Goal: Task Accomplishment & Management: Manage account settings

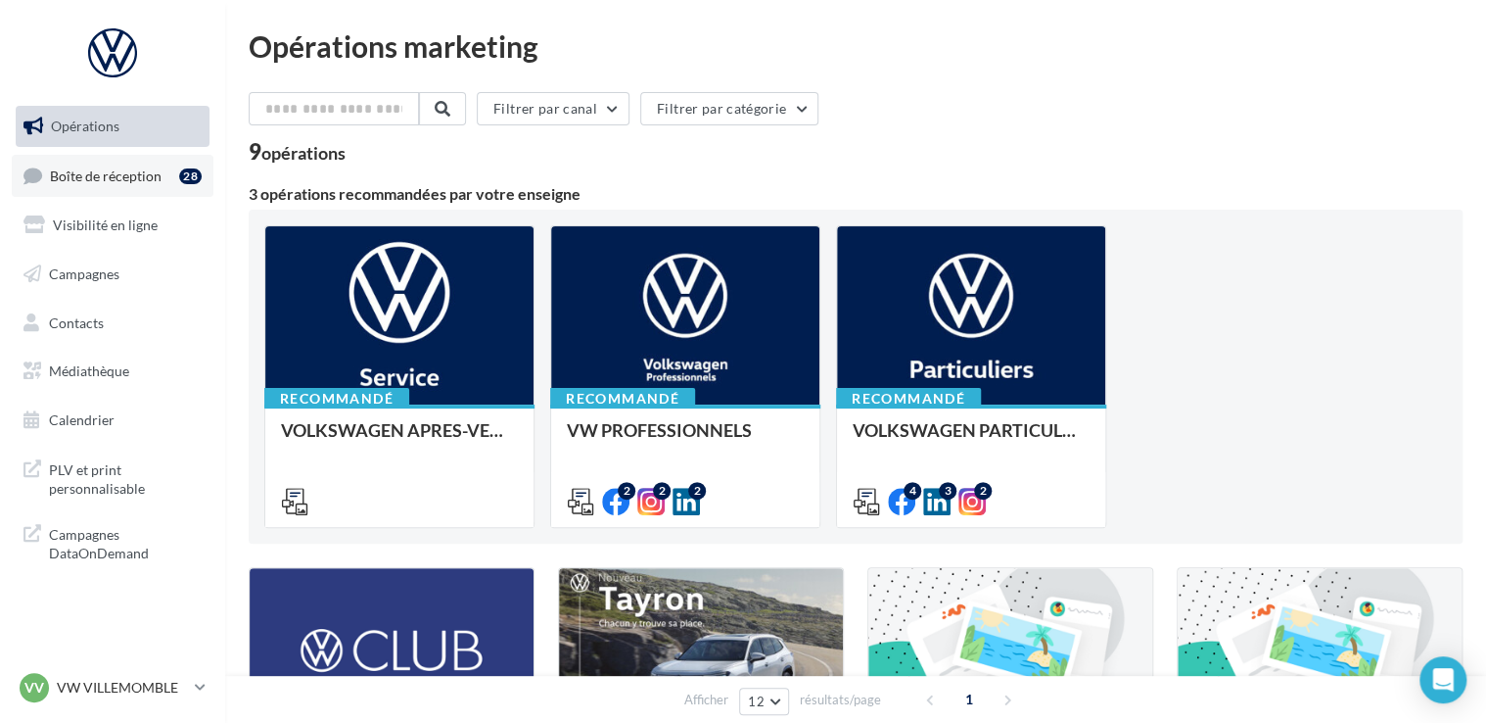
click at [134, 170] on span "Boîte de réception" at bounding box center [106, 174] width 112 height 17
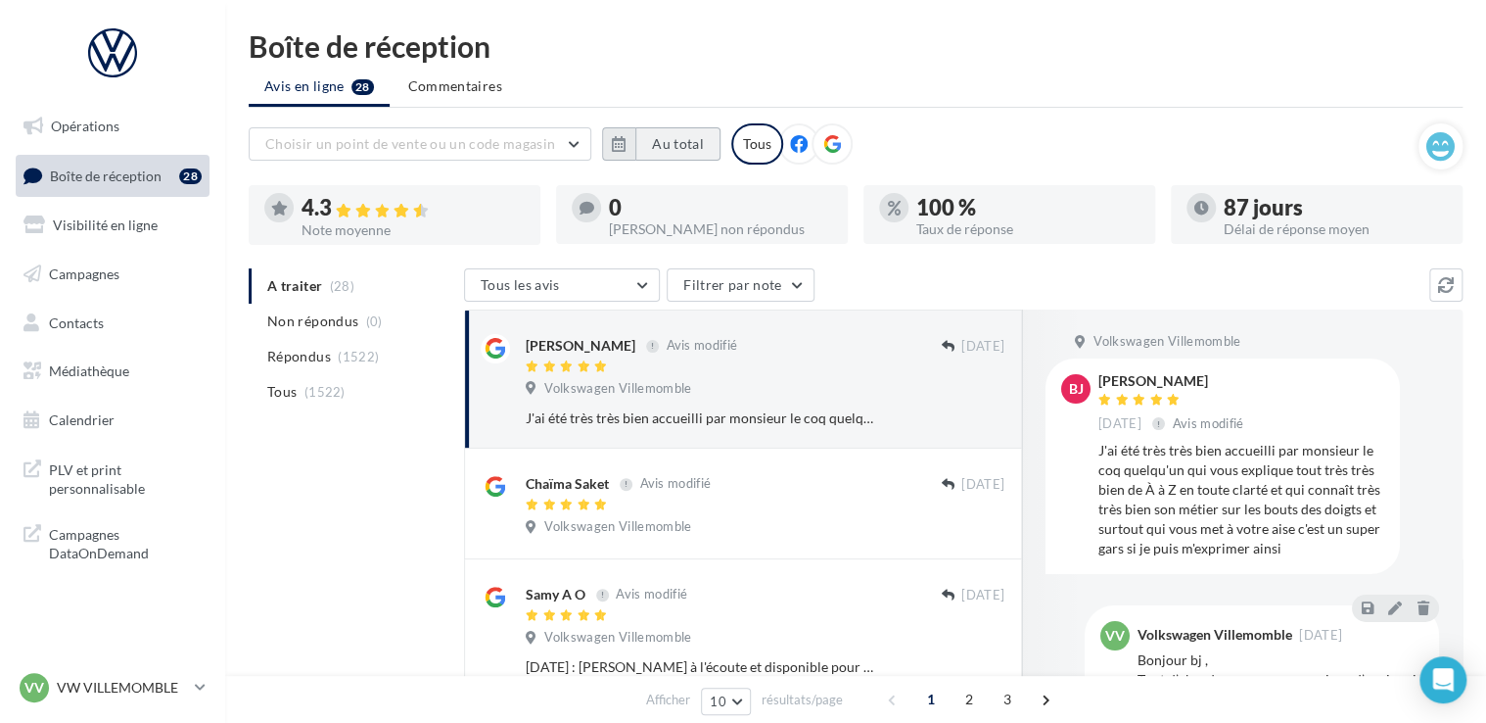
click at [696, 151] on button "Au total" at bounding box center [678, 143] width 85 height 33
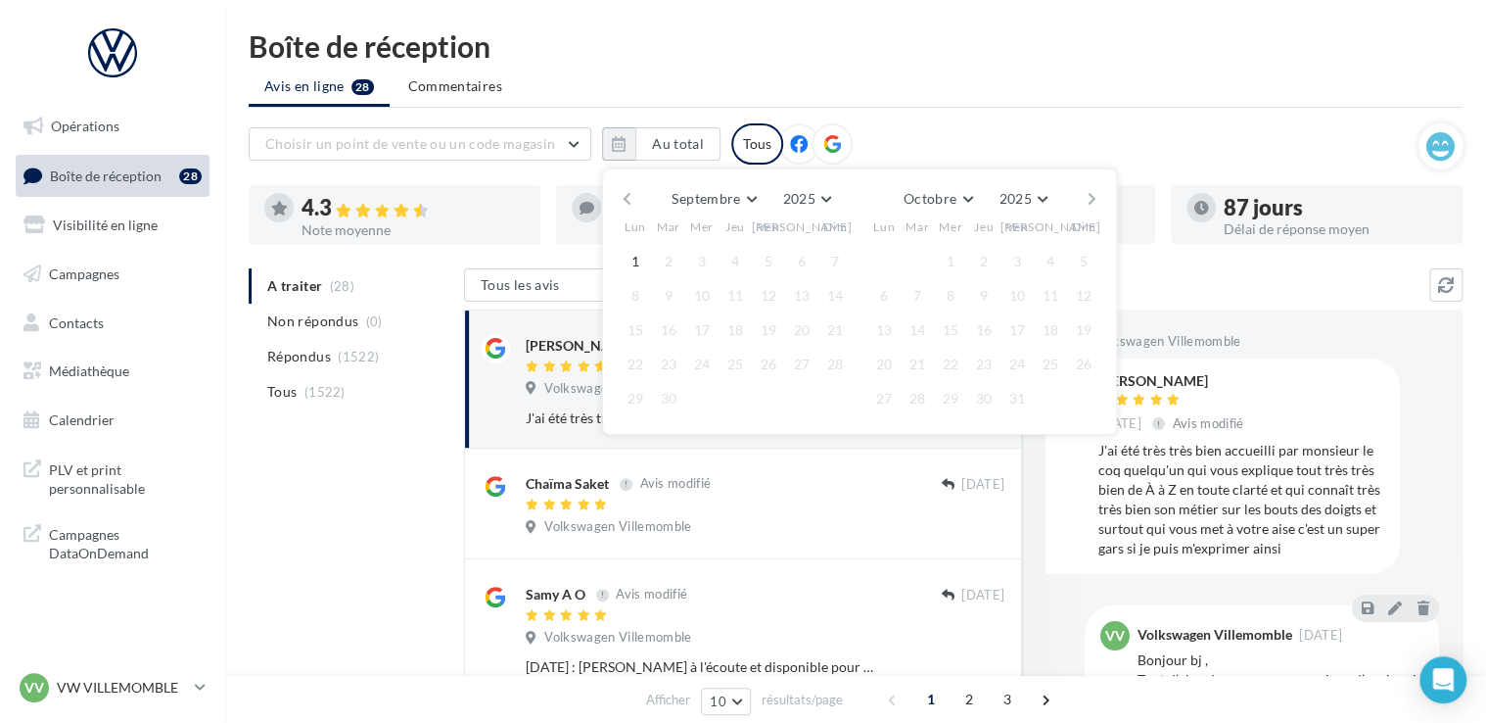
click at [625, 195] on button "button" at bounding box center [627, 198] width 17 height 27
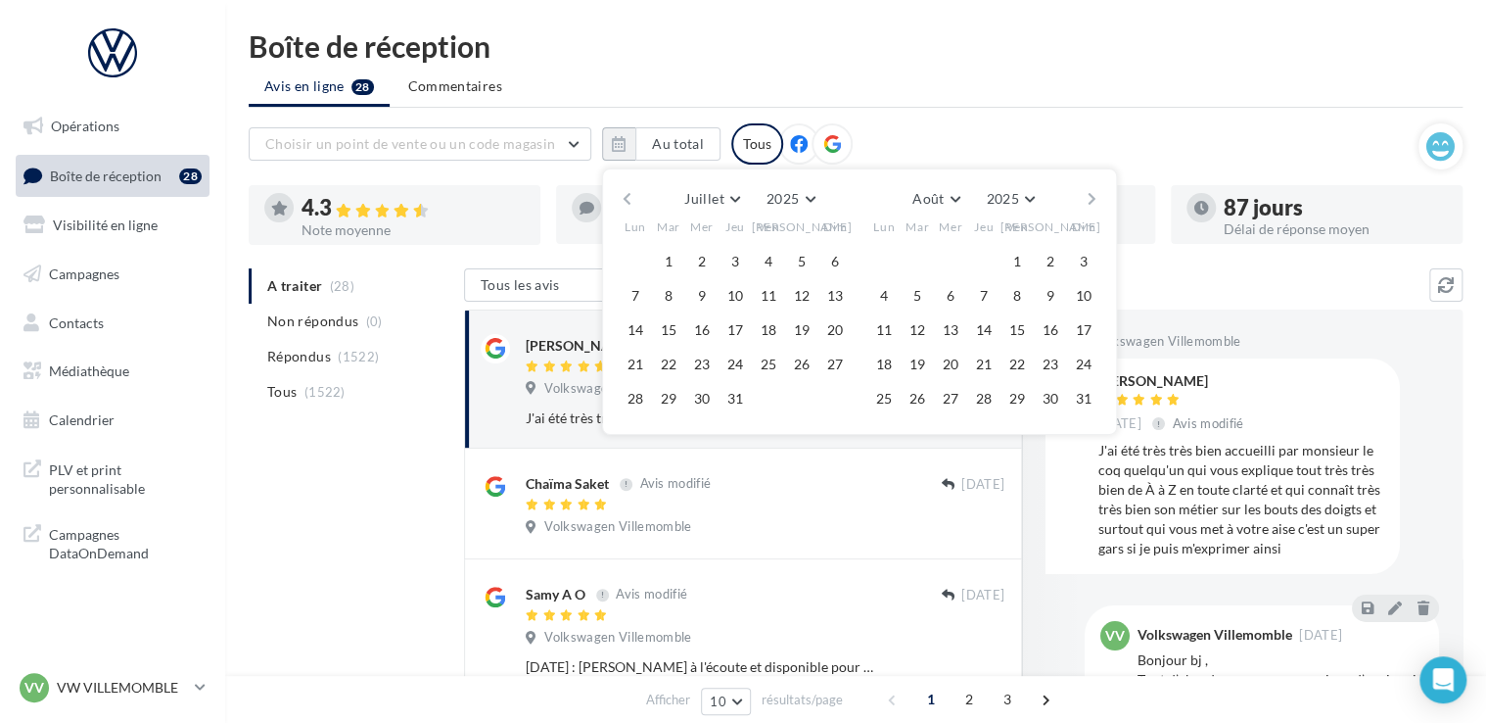
click at [625, 195] on button "button" at bounding box center [627, 198] width 17 height 27
click at [922, 248] on button "1" at bounding box center [917, 261] width 29 height 29
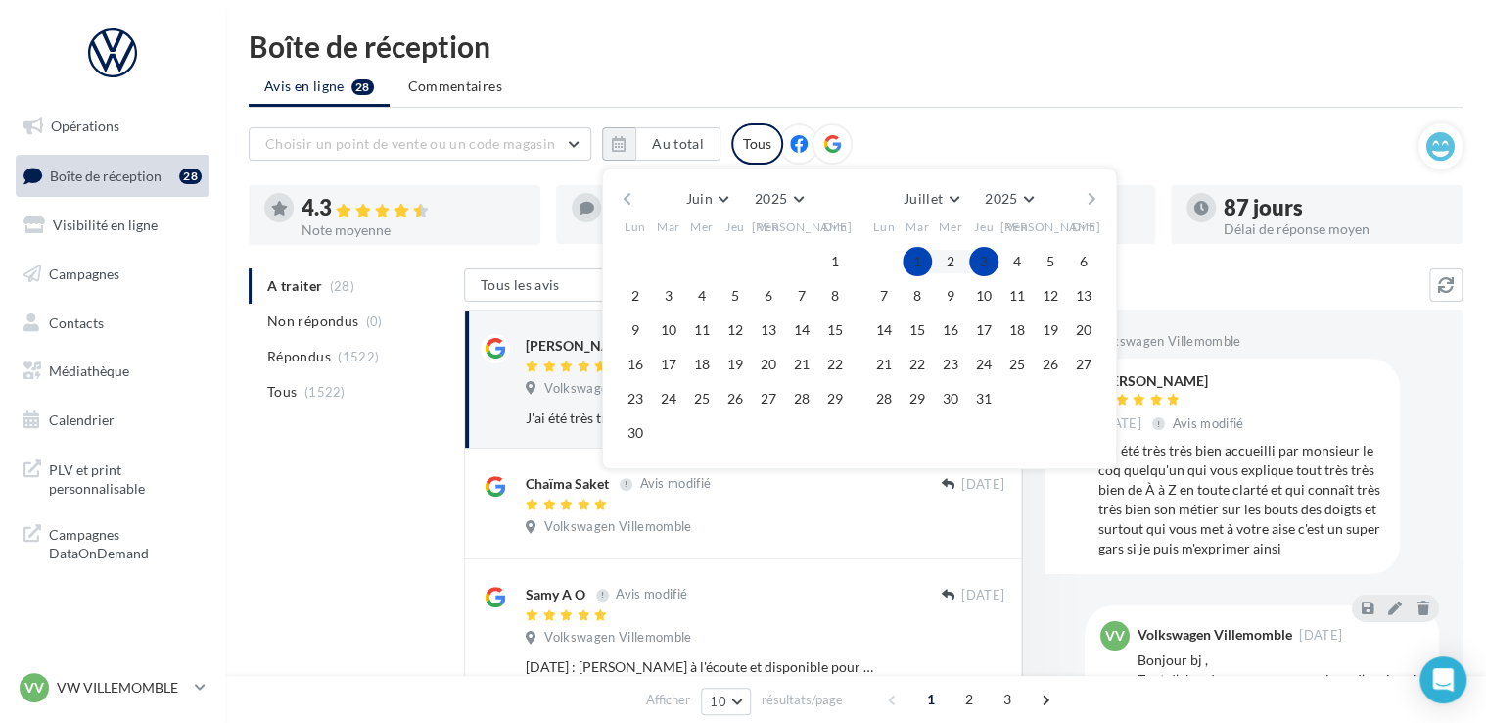
click at [1091, 194] on button "button" at bounding box center [1092, 198] width 17 height 27
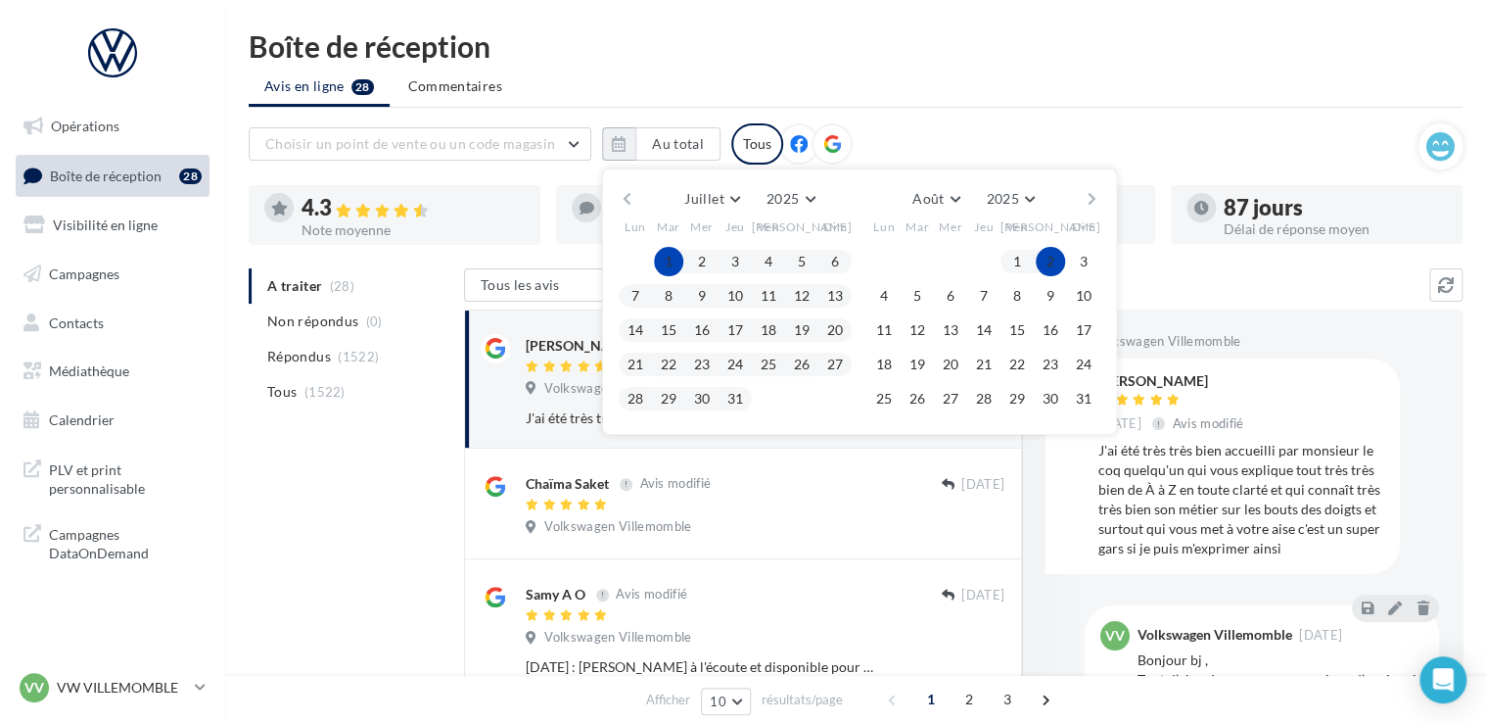
click at [1093, 199] on button "button" at bounding box center [1092, 198] width 17 height 27
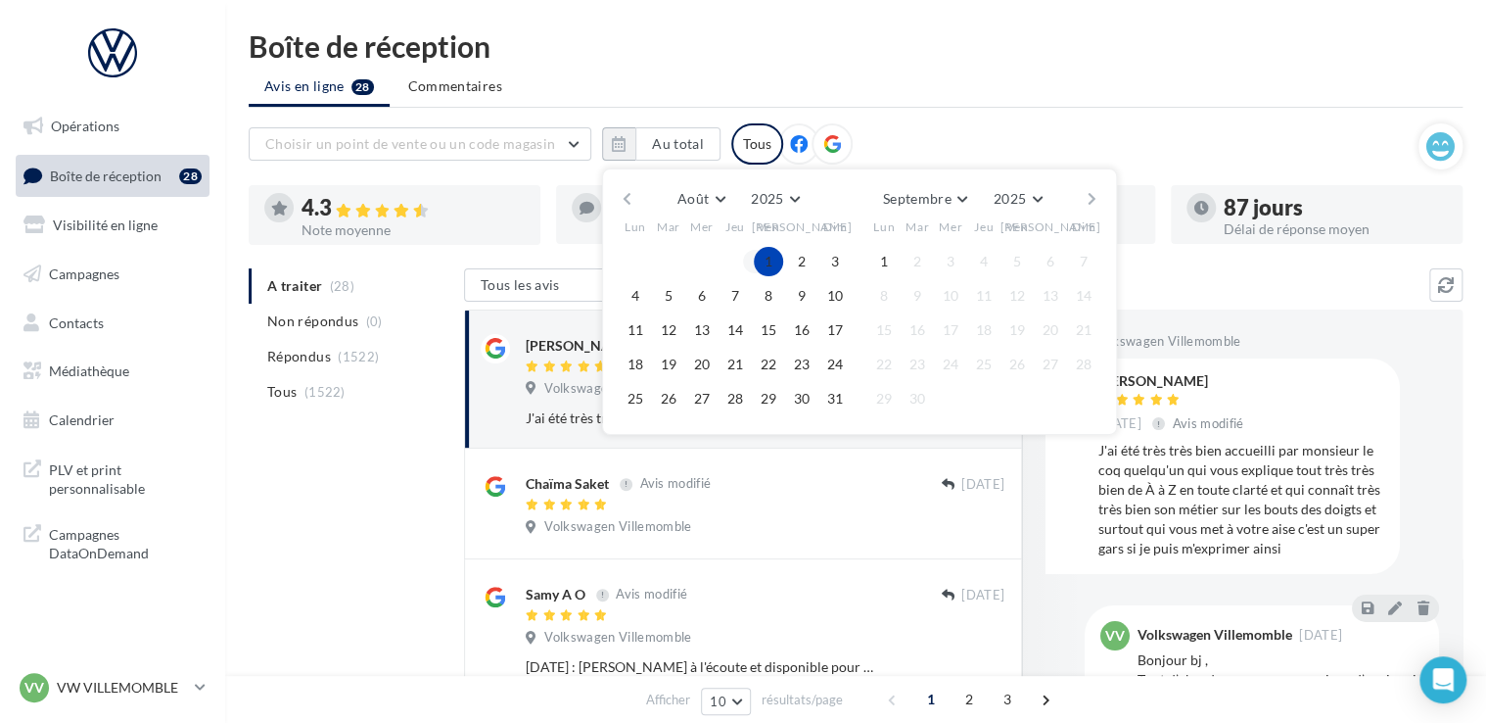
click at [762, 264] on button "1" at bounding box center [768, 261] width 29 height 29
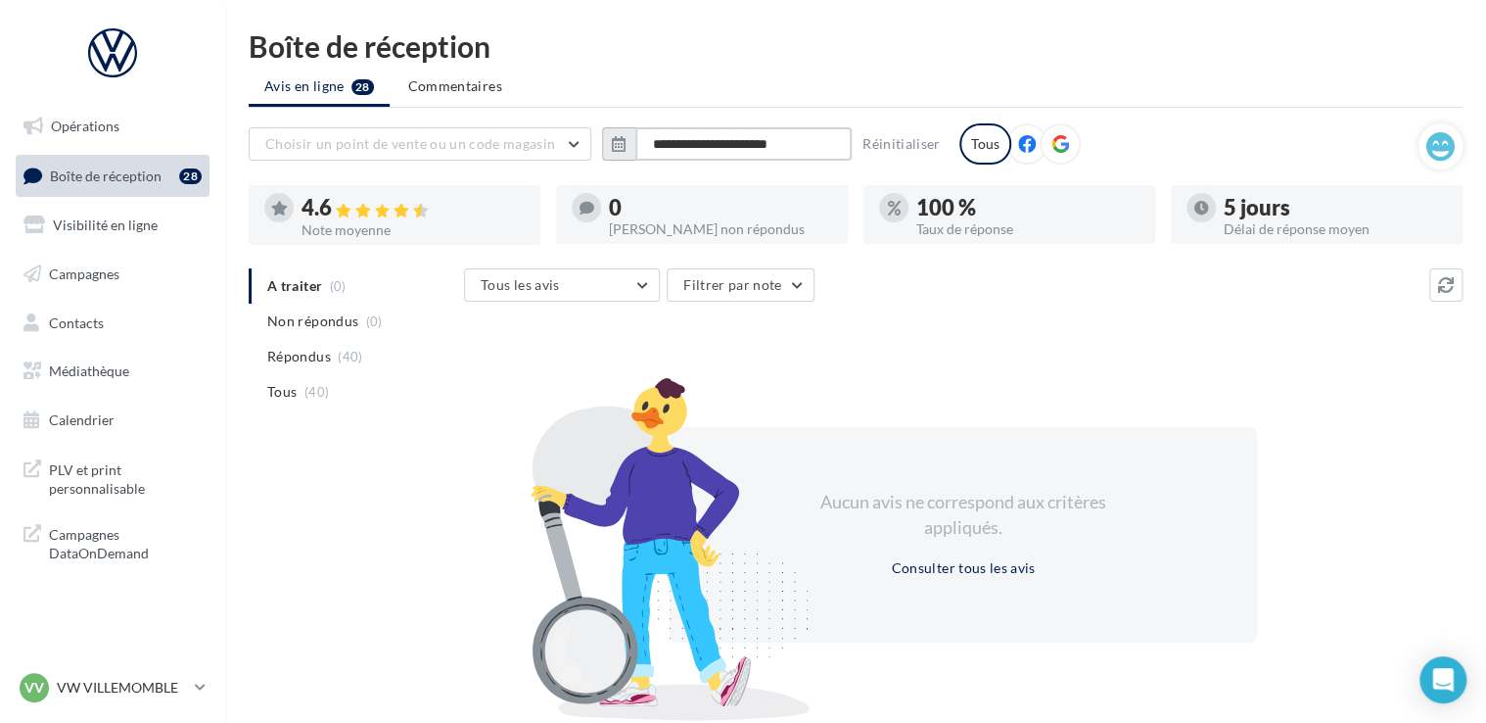
click at [785, 142] on input "**********" at bounding box center [744, 143] width 216 height 33
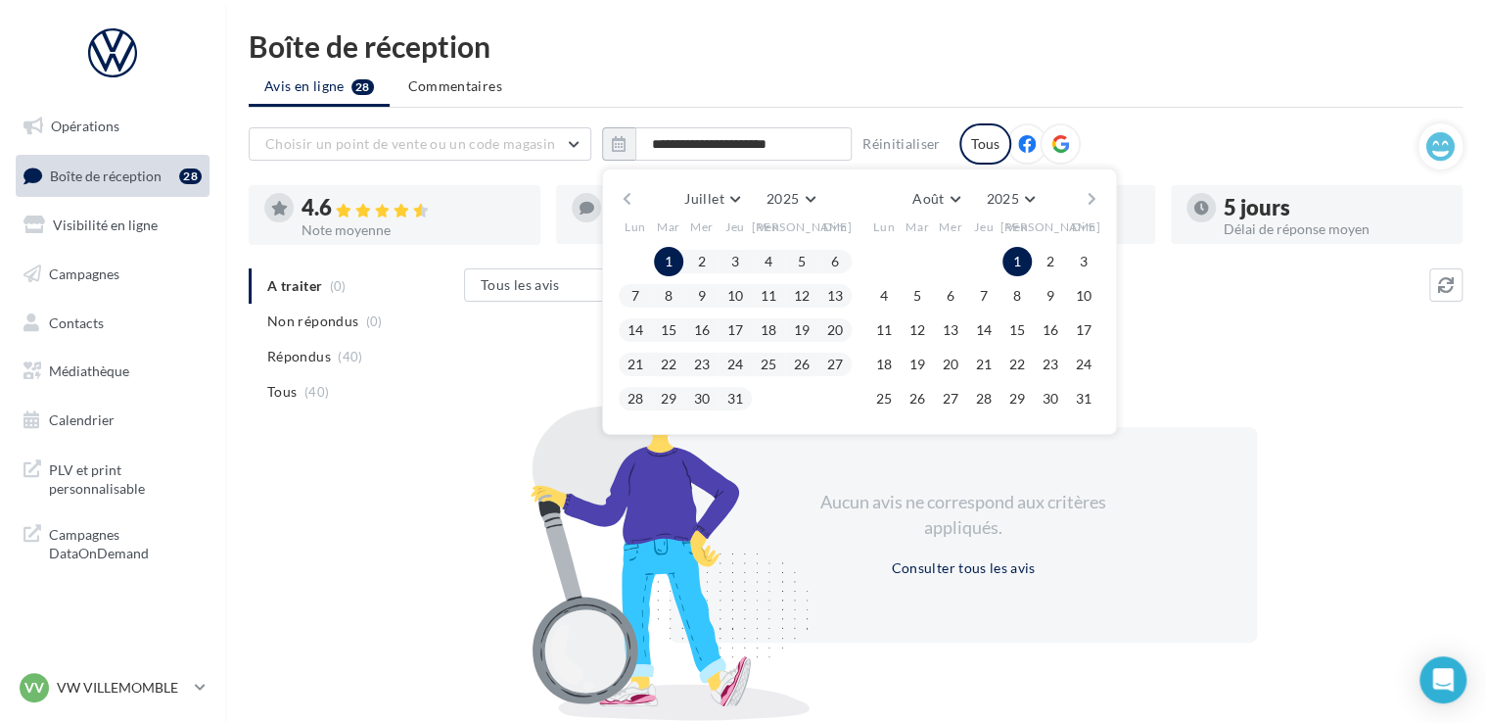
click at [671, 260] on button "1" at bounding box center [668, 261] width 29 height 29
click at [1093, 198] on button "button" at bounding box center [1092, 198] width 17 height 27
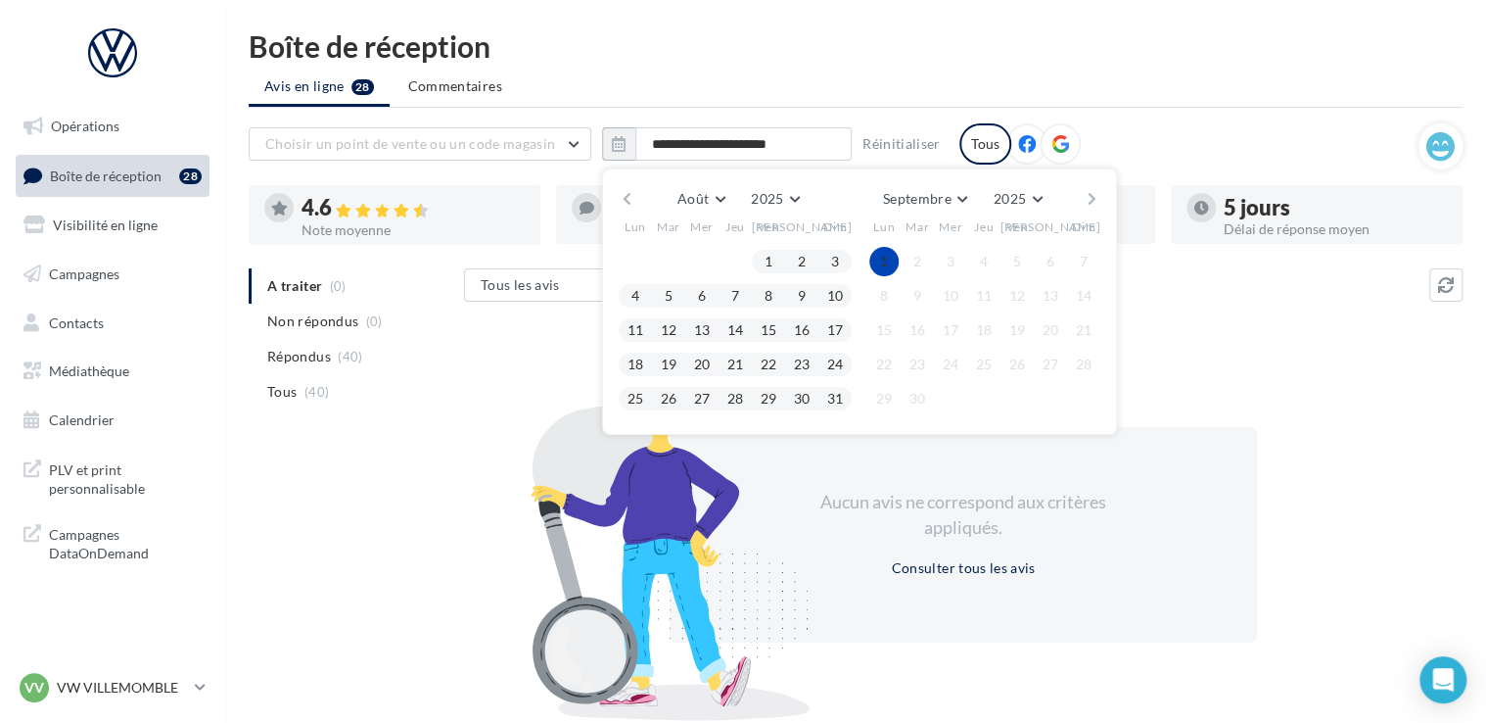
click at [893, 257] on button "1" at bounding box center [884, 261] width 29 height 29
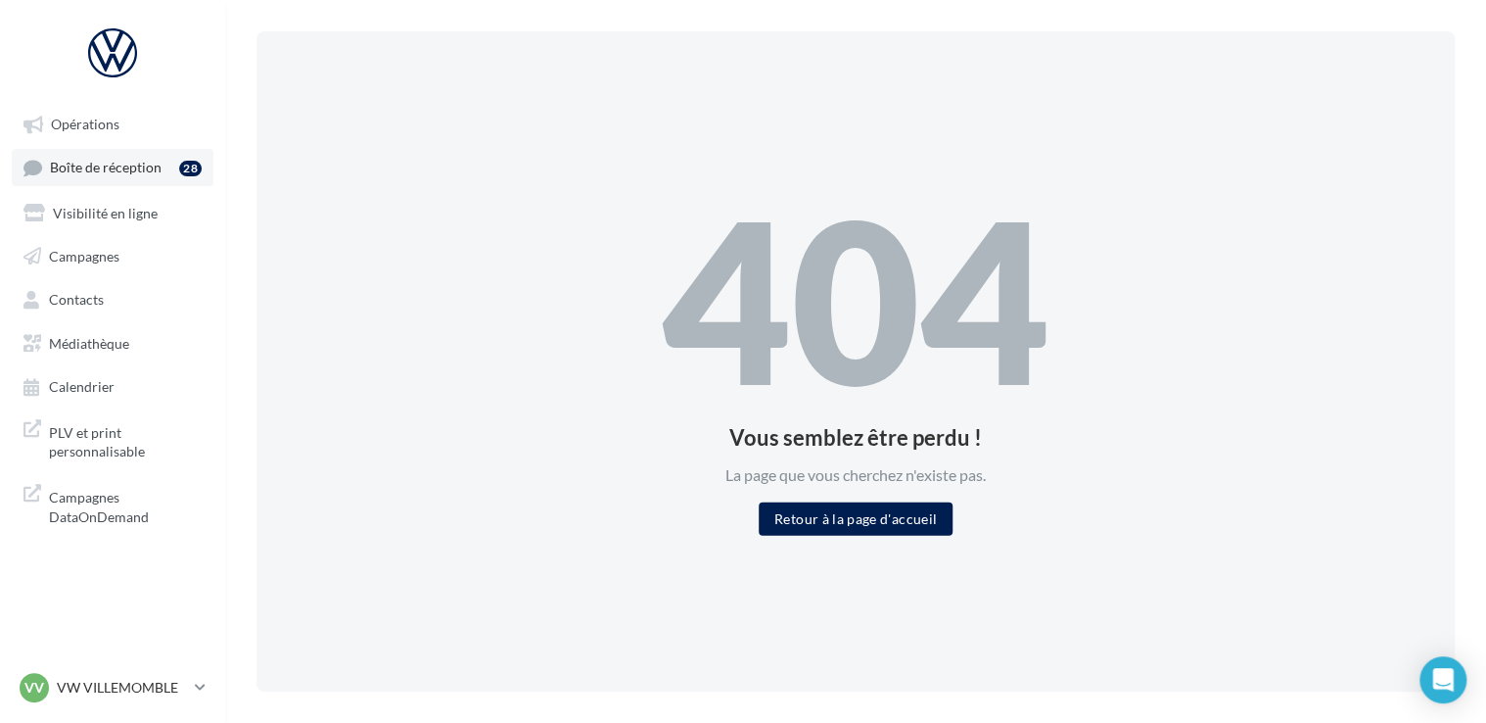
click at [114, 163] on span "Boîte de réception" at bounding box center [106, 168] width 112 height 17
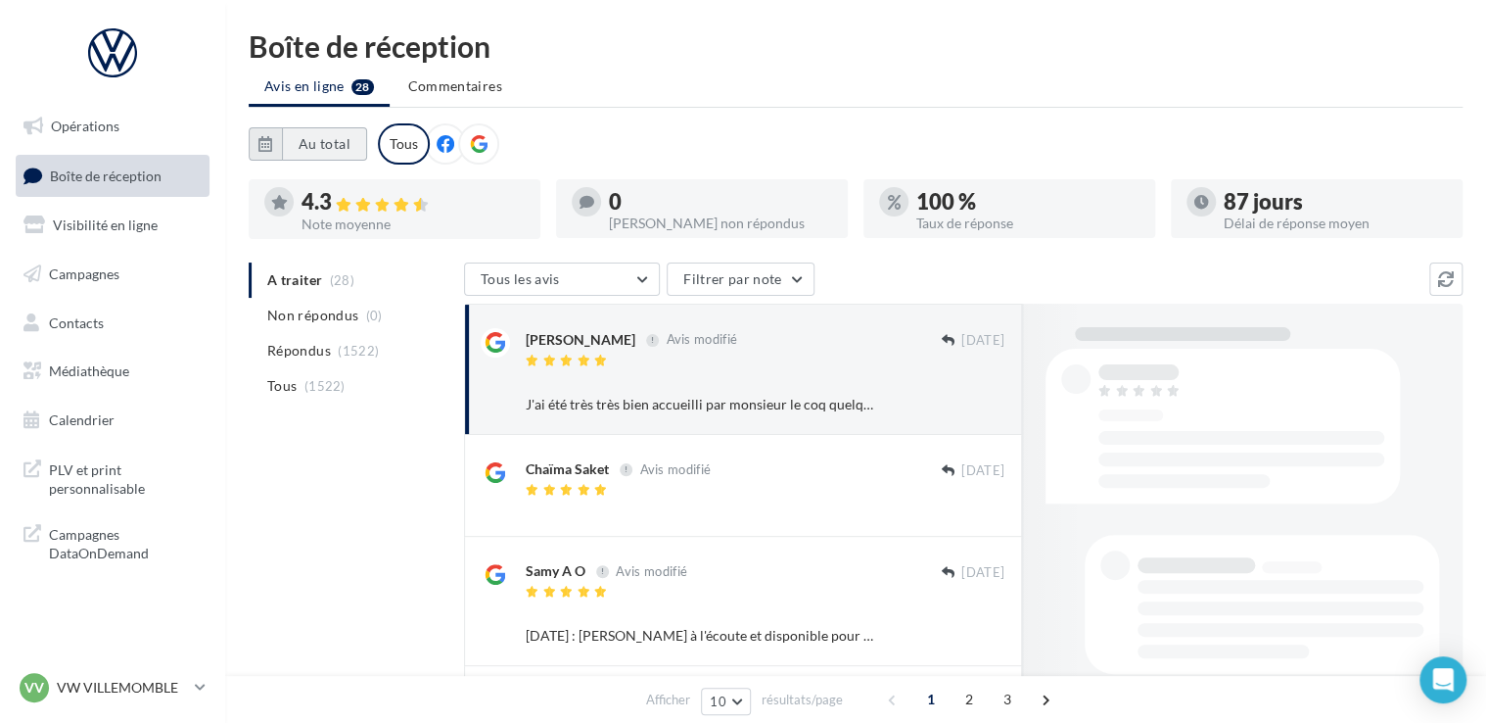
click at [298, 145] on button "Au total" at bounding box center [324, 143] width 85 height 33
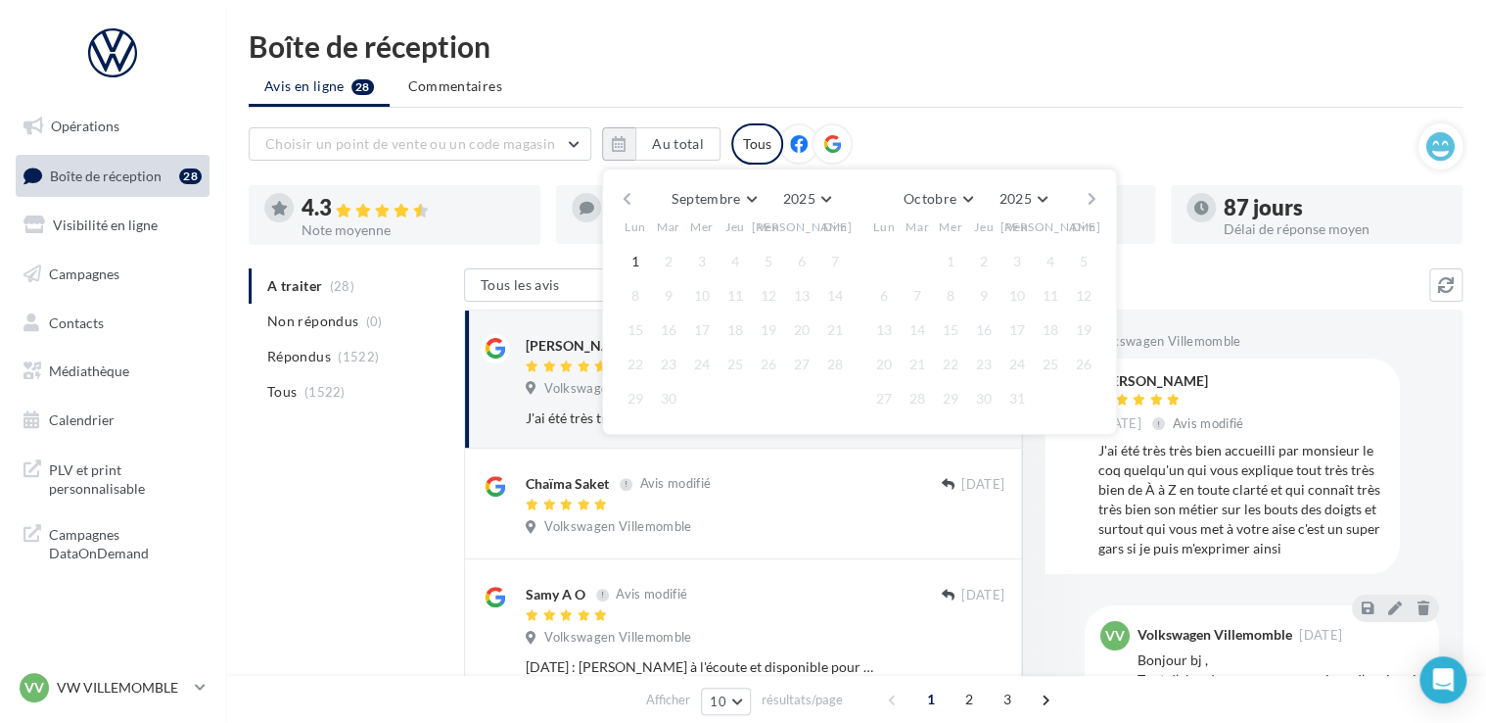
click at [622, 198] on button "button" at bounding box center [627, 198] width 17 height 27
click at [627, 200] on button "button" at bounding box center [627, 198] width 17 height 27
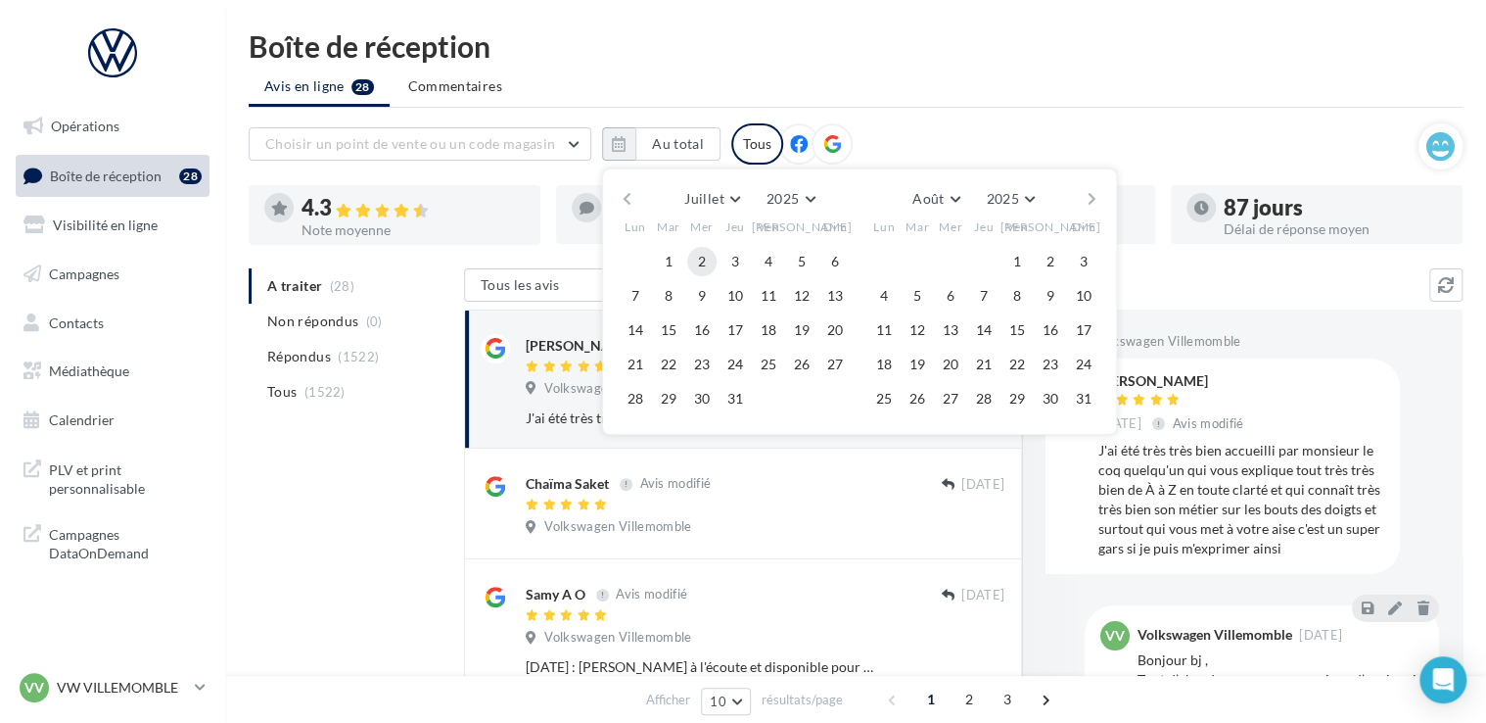
click at [666, 257] on button "1" at bounding box center [668, 261] width 29 height 29
click at [1091, 201] on button "button" at bounding box center [1092, 198] width 17 height 27
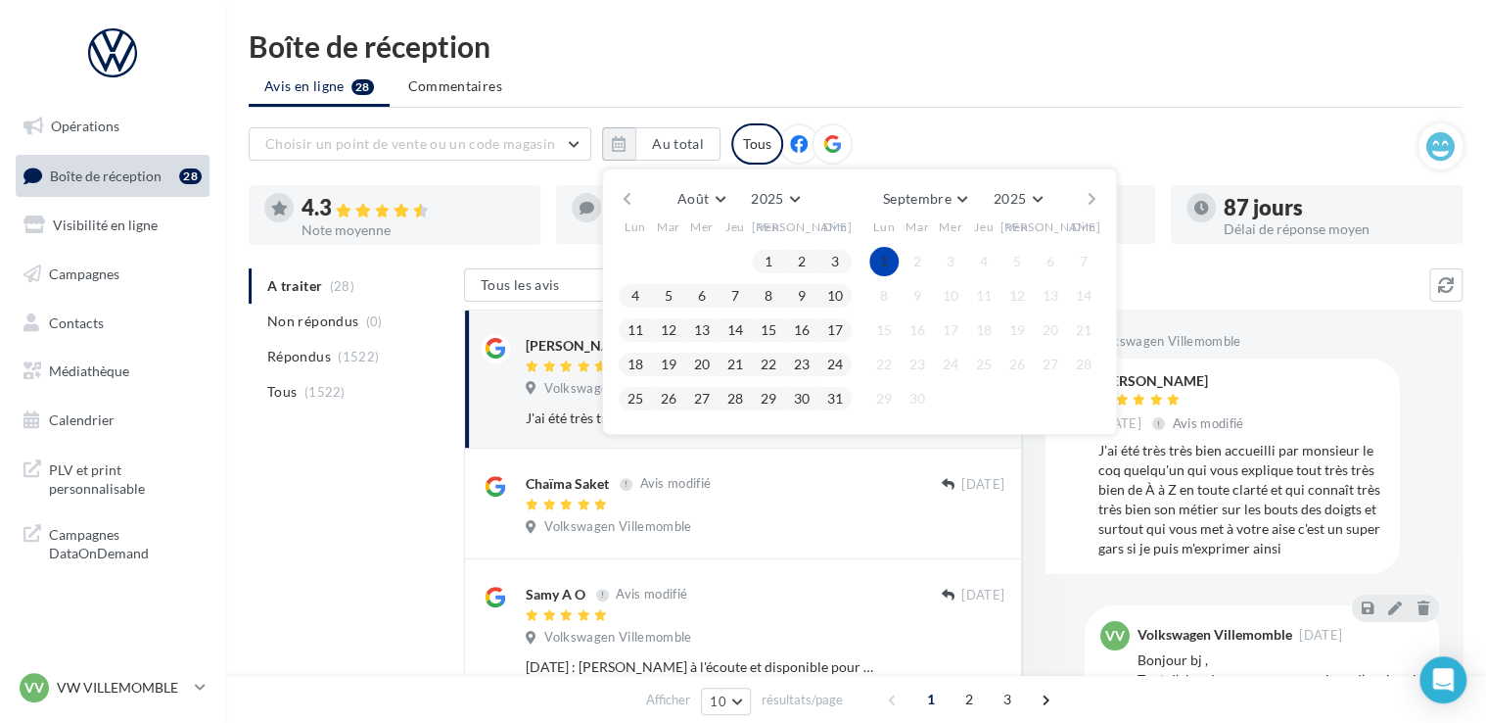
click at [887, 259] on button "1" at bounding box center [884, 261] width 29 height 29
